Goal: Check status: Check status

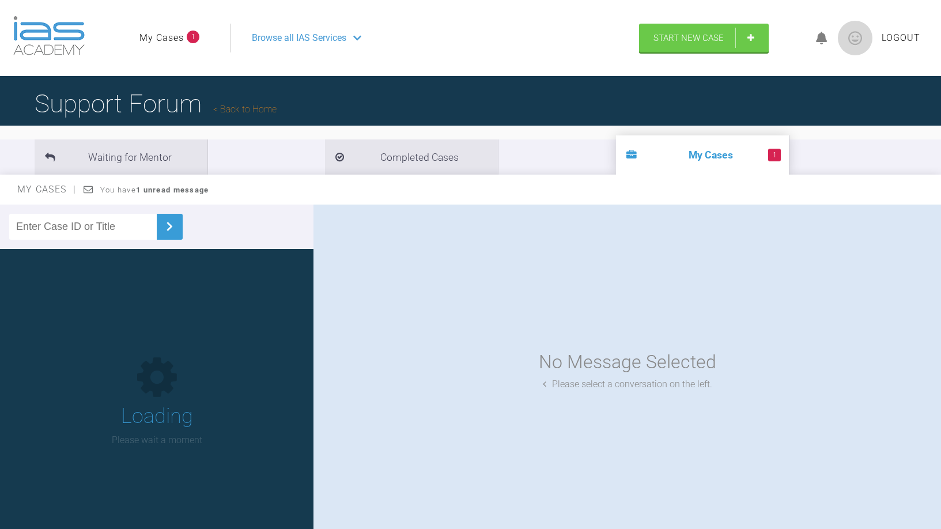
click at [175, 35] on link "My Cases" at bounding box center [161, 38] width 44 height 15
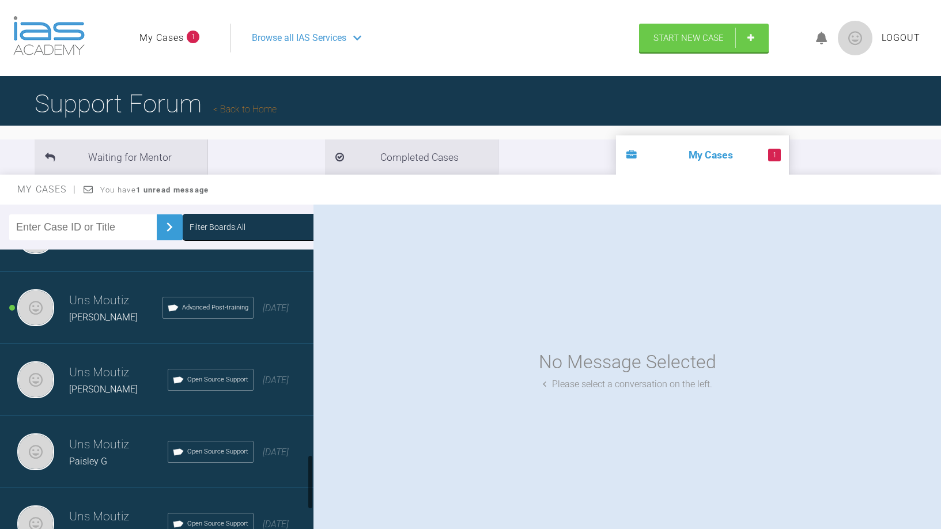
scroll to position [1050, 0]
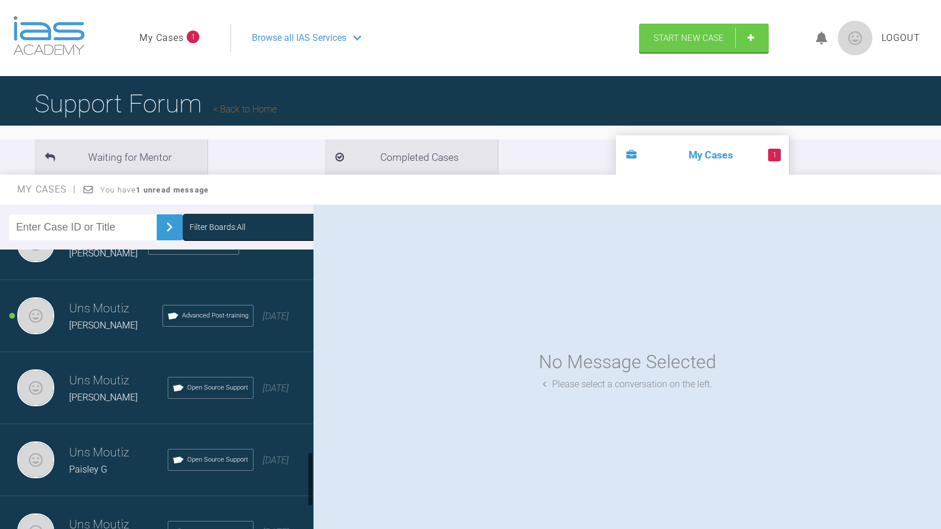
click at [89, 315] on h3 "Uns Moutiz" at bounding box center [115, 309] width 93 height 20
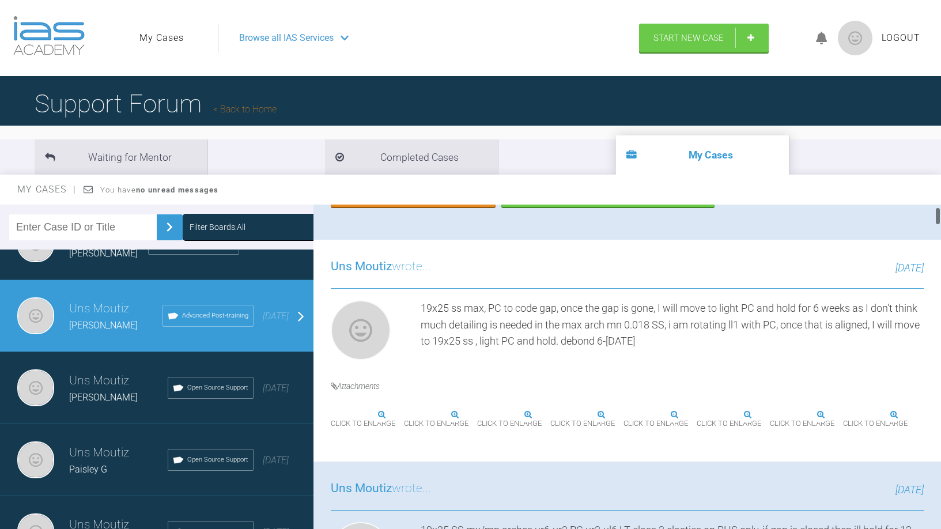
scroll to position [317, 0]
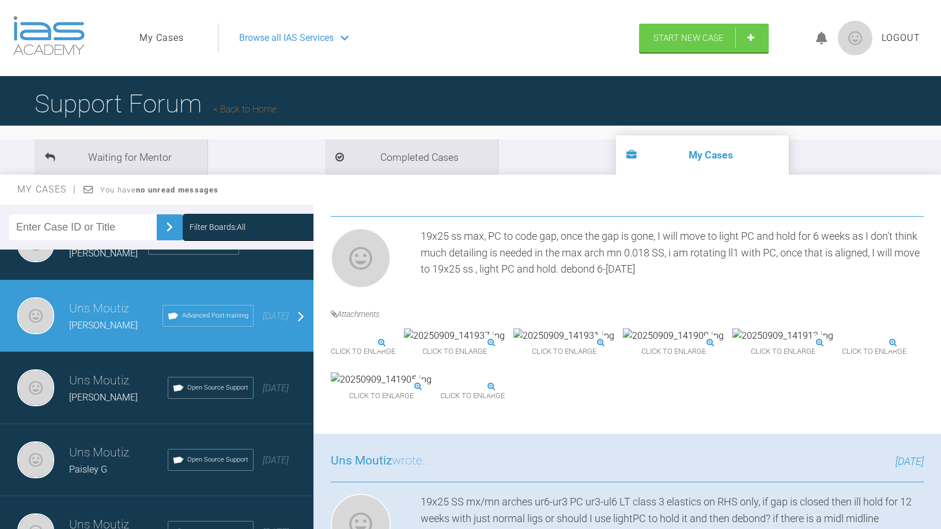
click at [431, 344] on img at bounding box center [381, 336] width 101 height 15
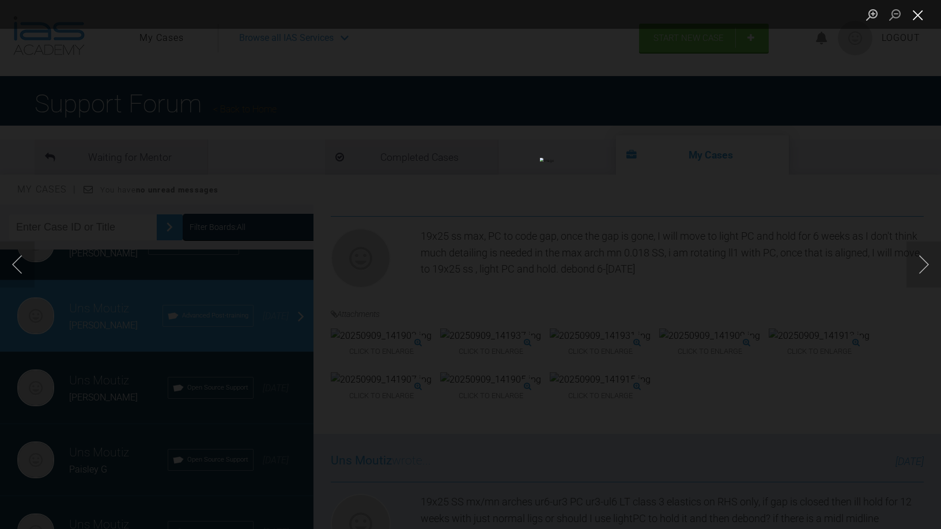
click at [919, 13] on button "Close lightbox" at bounding box center [918, 15] width 23 height 20
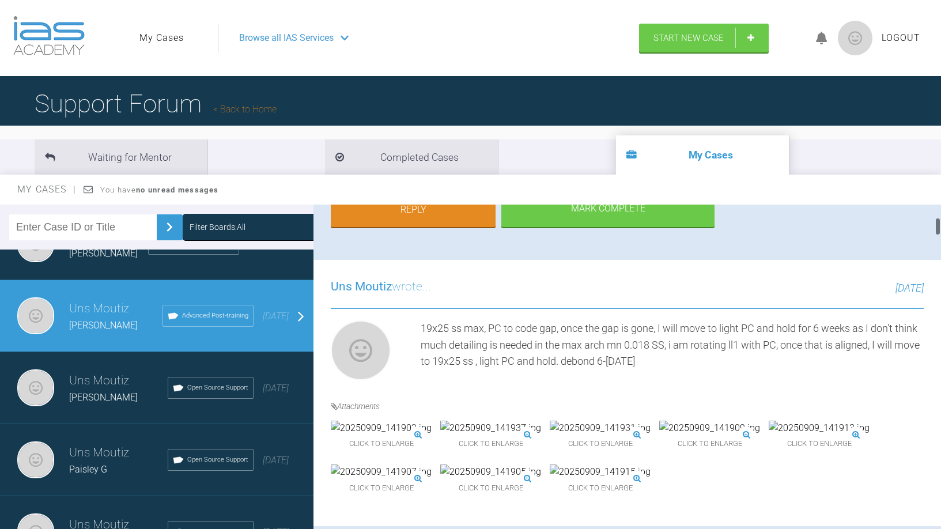
scroll to position [222, 0]
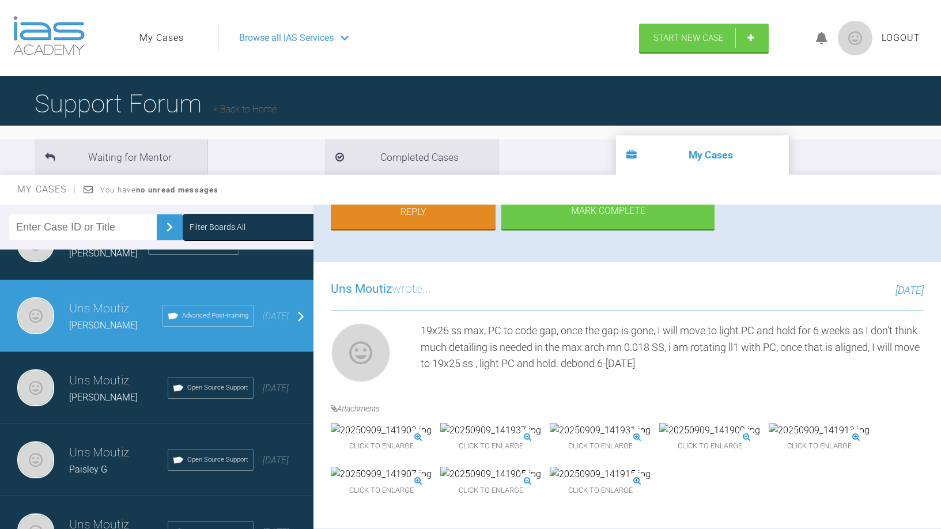
click at [391, 438] on img at bounding box center [381, 430] width 101 height 15
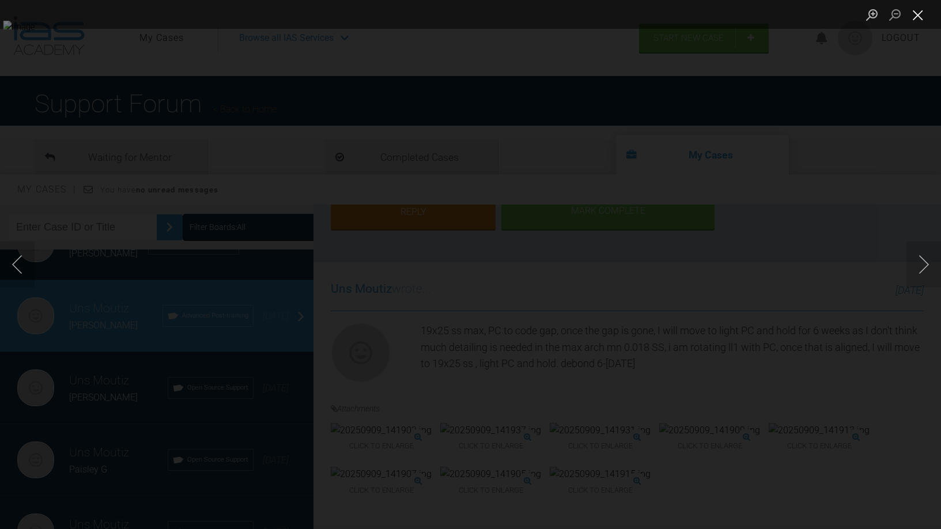
click at [920, 17] on button "Close lightbox" at bounding box center [918, 15] width 23 height 20
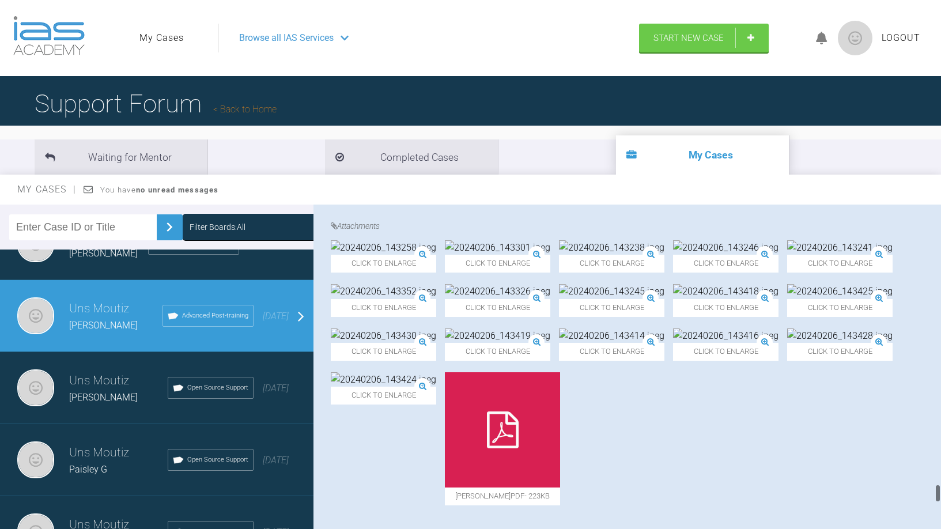
scroll to position [4872, 0]
click at [767, 255] on img at bounding box center [725, 247] width 105 height 15
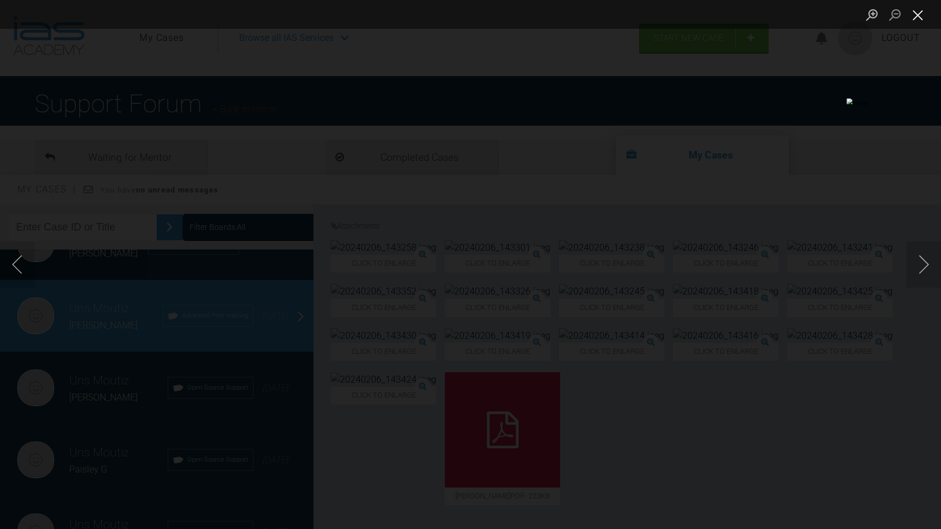
click at [914, 14] on button "Close lightbox" at bounding box center [918, 15] width 23 height 20
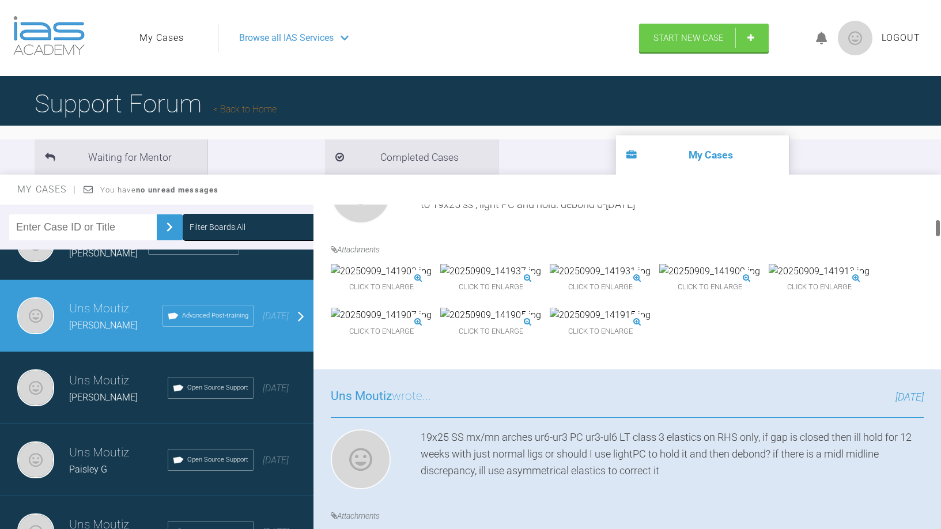
scroll to position [0, 0]
click at [760, 279] on img at bounding box center [709, 271] width 101 height 15
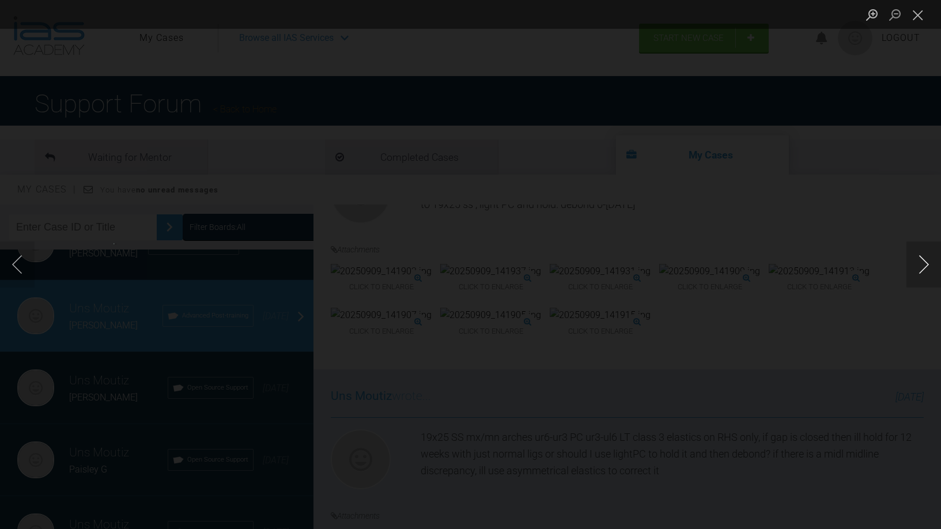
click at [925, 274] on button "Next image" at bounding box center [924, 264] width 35 height 46
click at [14, 262] on button "Previous image" at bounding box center [17, 264] width 35 height 46
click at [924, 21] on button "Close lightbox" at bounding box center [918, 15] width 23 height 20
